Goal: Task Accomplishment & Management: Complete application form

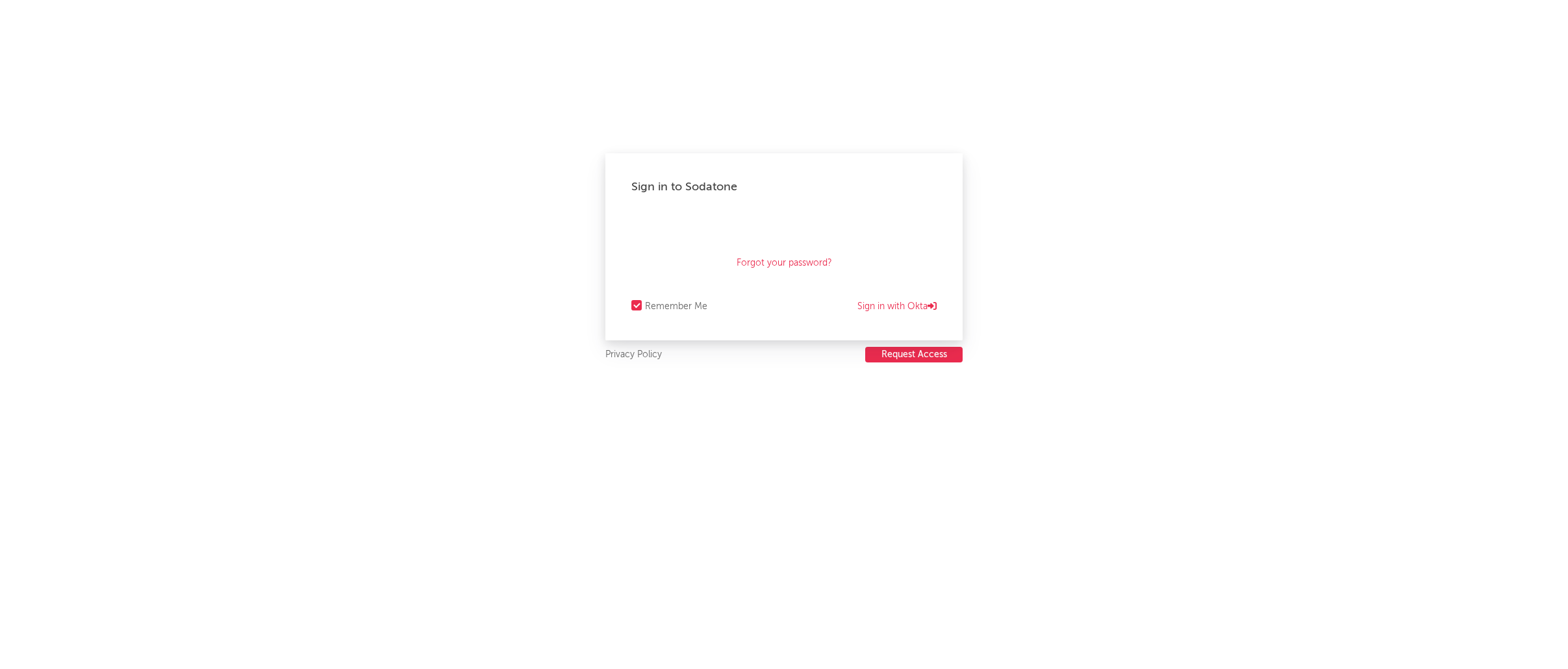
click at [917, 354] on button "Request Access" at bounding box center [913, 355] width 97 height 16
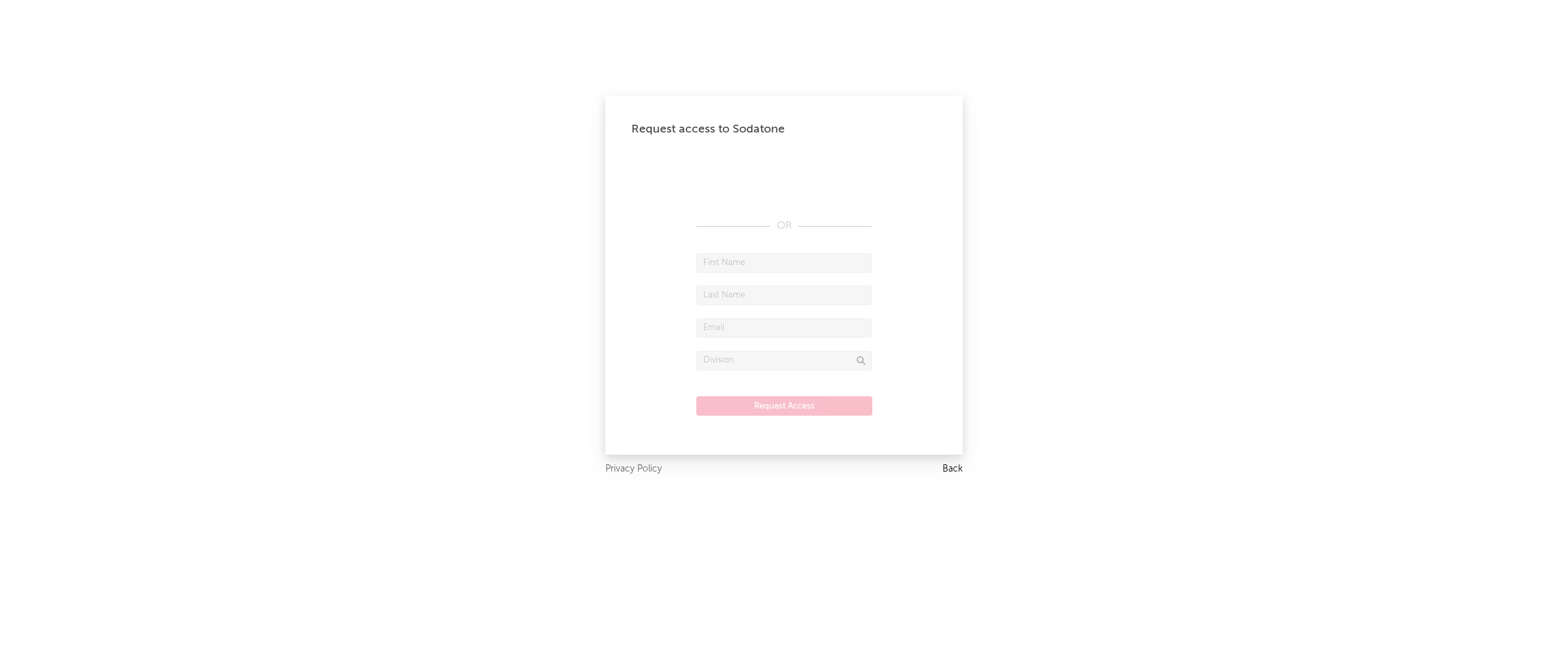
click at [951, 469] on link "Back" at bounding box center [952, 469] width 20 height 16
click at [784, 366] on input "text" at bounding box center [784, 360] width 175 height 19
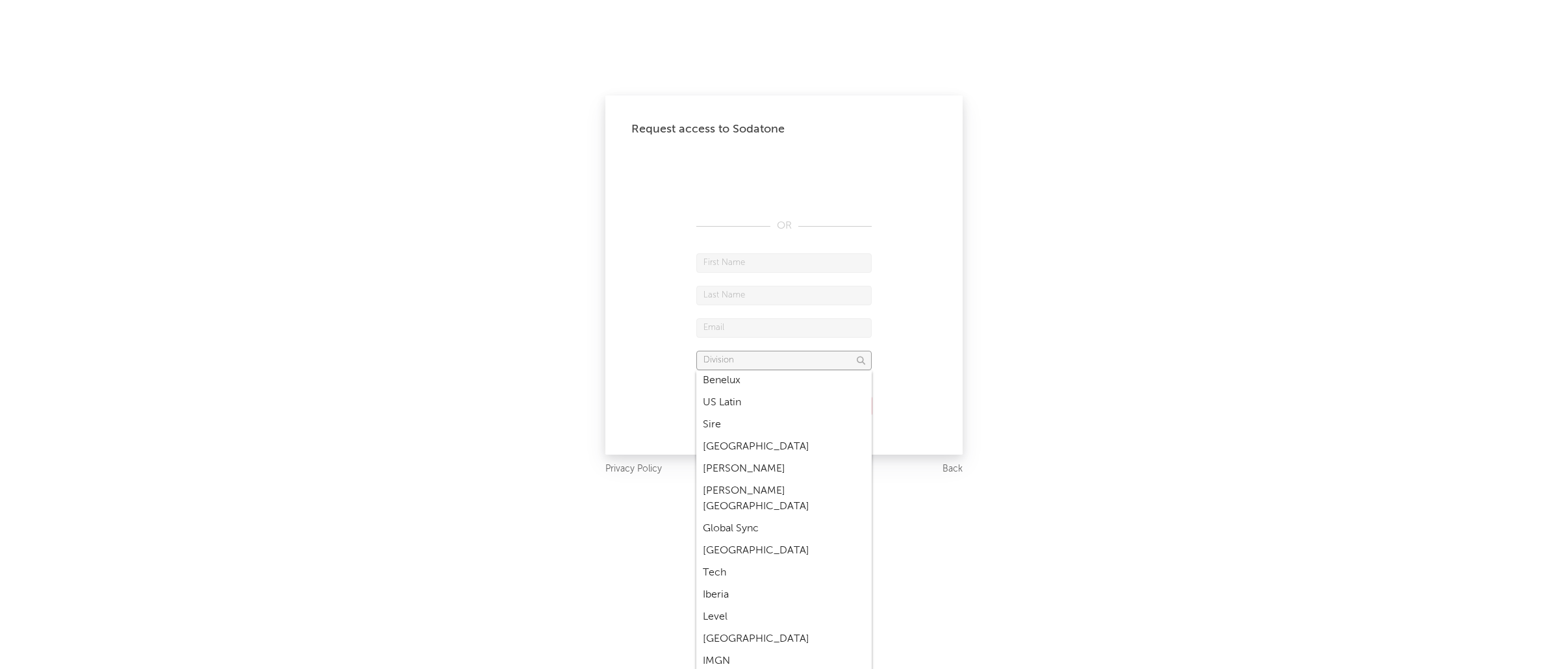
scroll to position [2590, 0]
click at [561, 436] on div "Request access to Sodatone OR Request Access Privacy Policy Back" at bounding box center [784, 334] width 1568 height 669
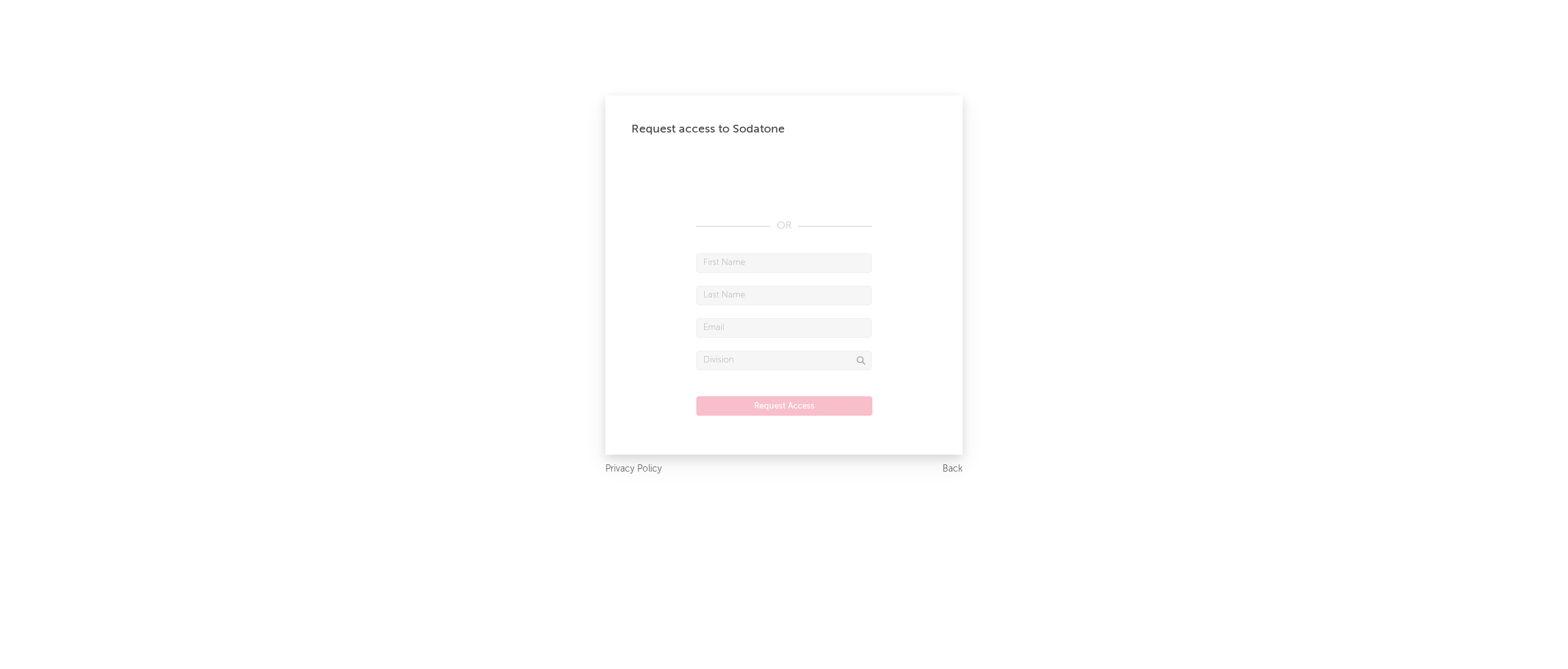
scroll to position [0, 0]
